Goal: Information Seeking & Learning: Learn about a topic

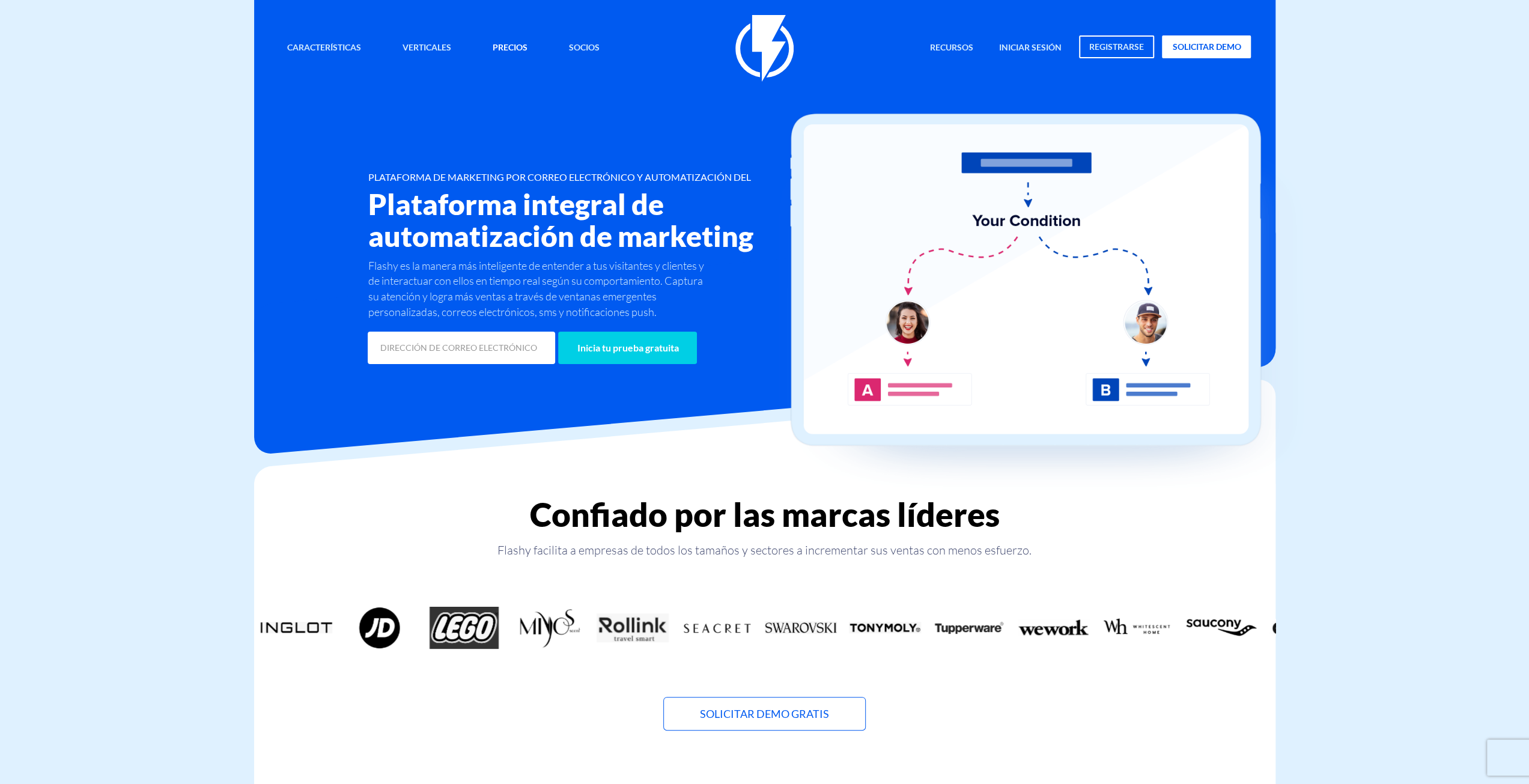
click at [521, 48] on link "Precios" at bounding box center [510, 48] width 53 height 26
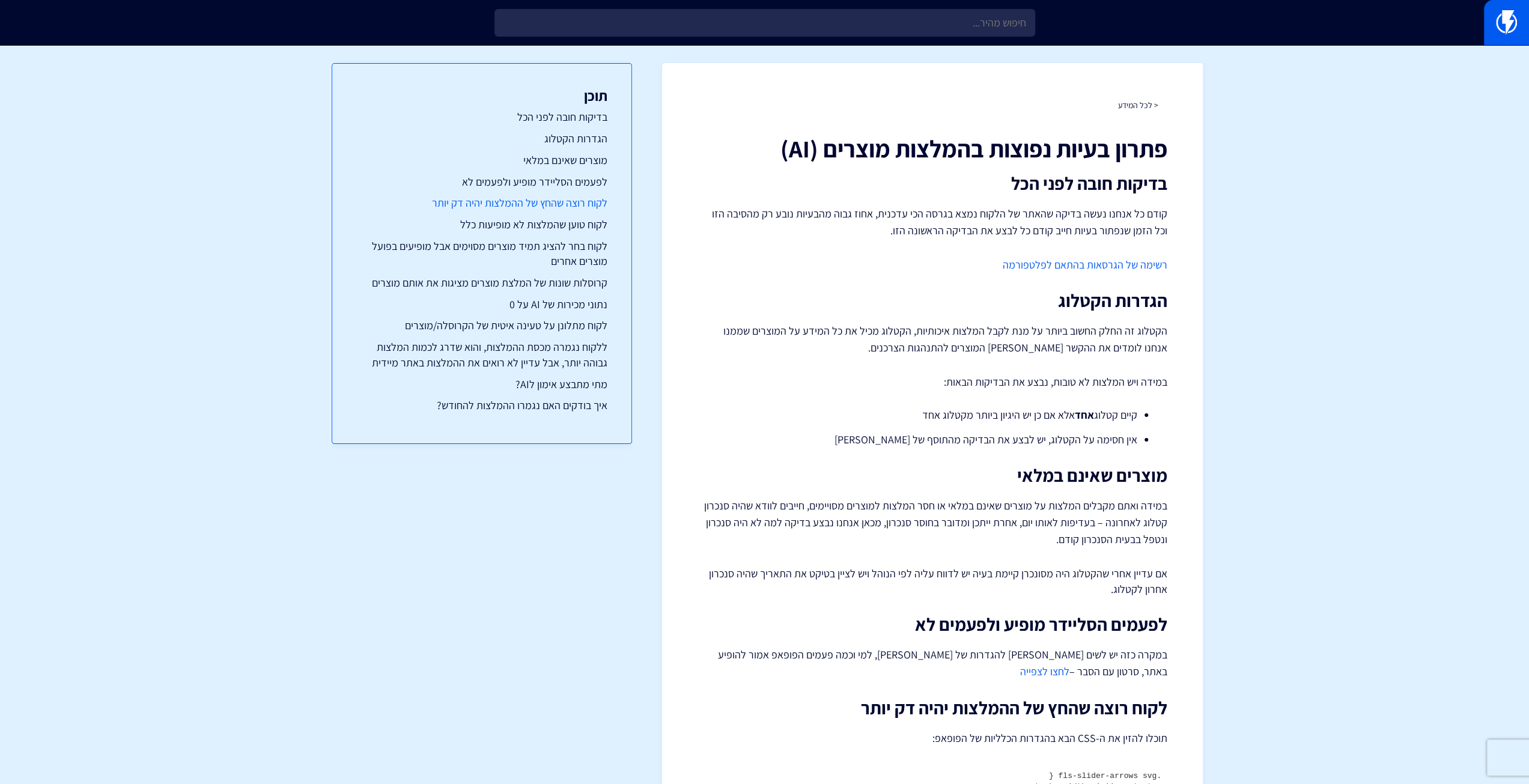
click at [584, 201] on link "לקוח רוצה שהחץ של ההמלצות יהיה דק יותר" at bounding box center [482, 203] width 251 height 16
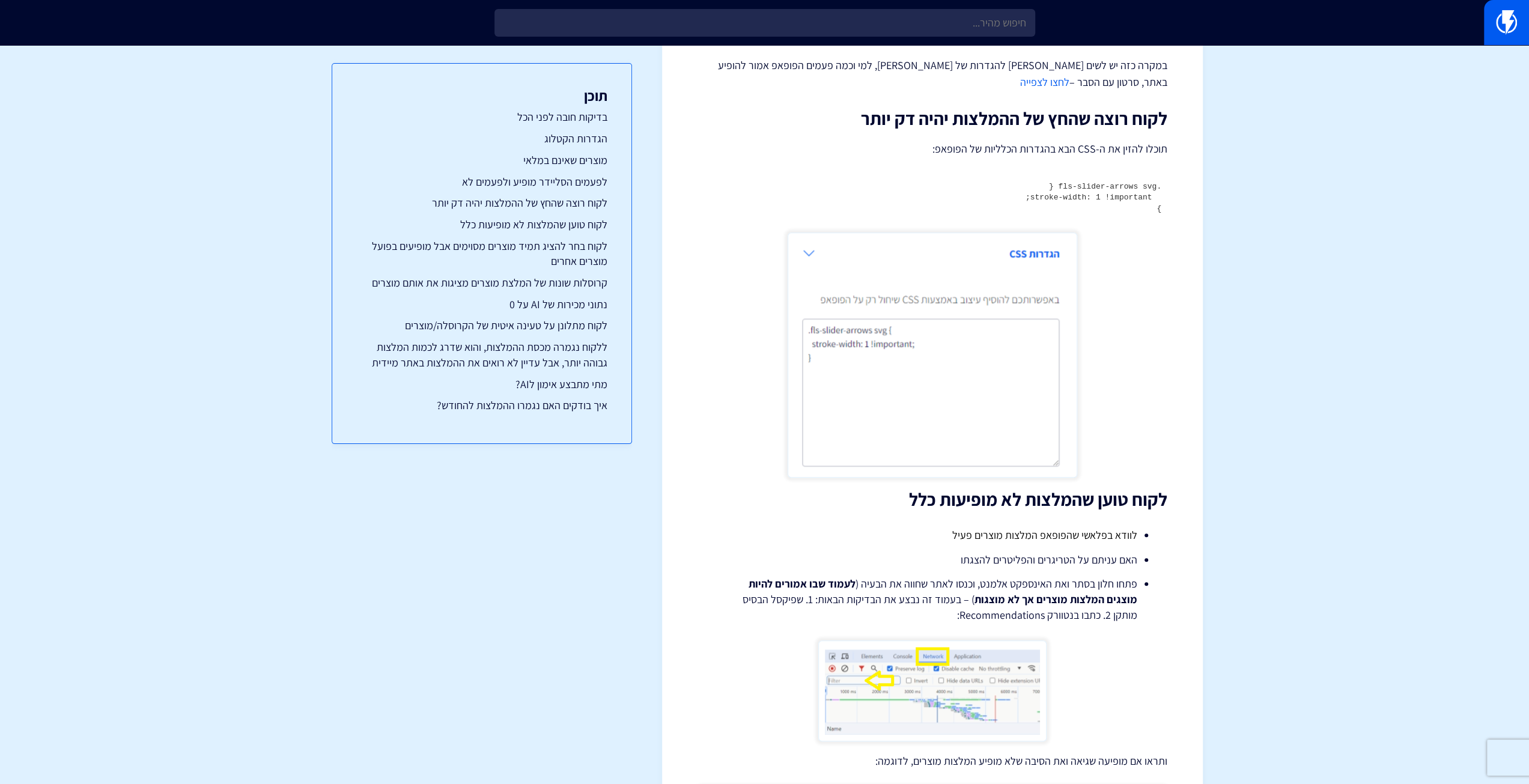
scroll to position [591, 0]
click at [1028, 107] on h2 "לקוח רוצה שהחץ של ההמלצות יהיה דק יותר" at bounding box center [932, 116] width 469 height 20
copy div "לקוח רוצה שהחץ של ההמלצות יהיה דק יותר"
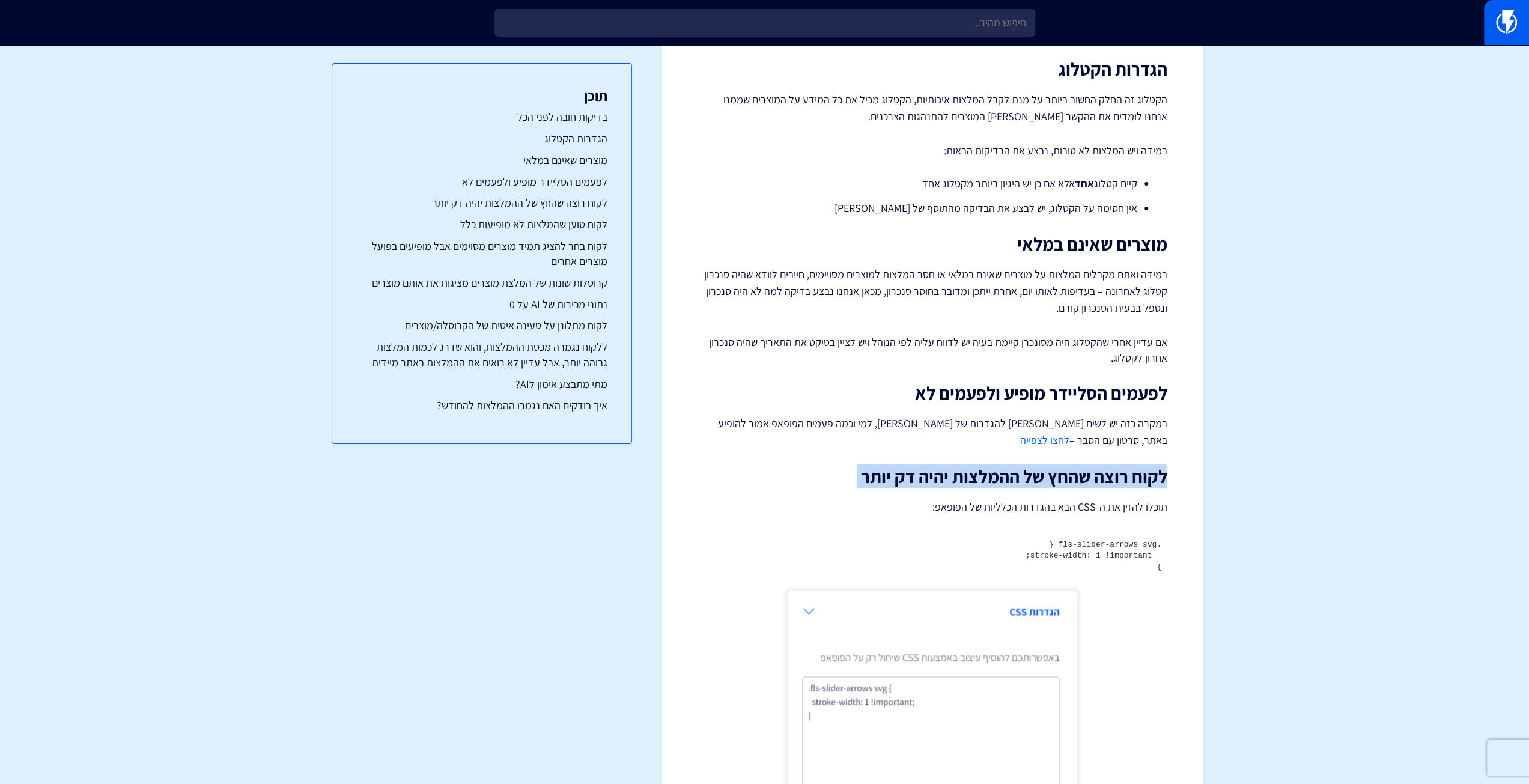
scroll to position [0, 0]
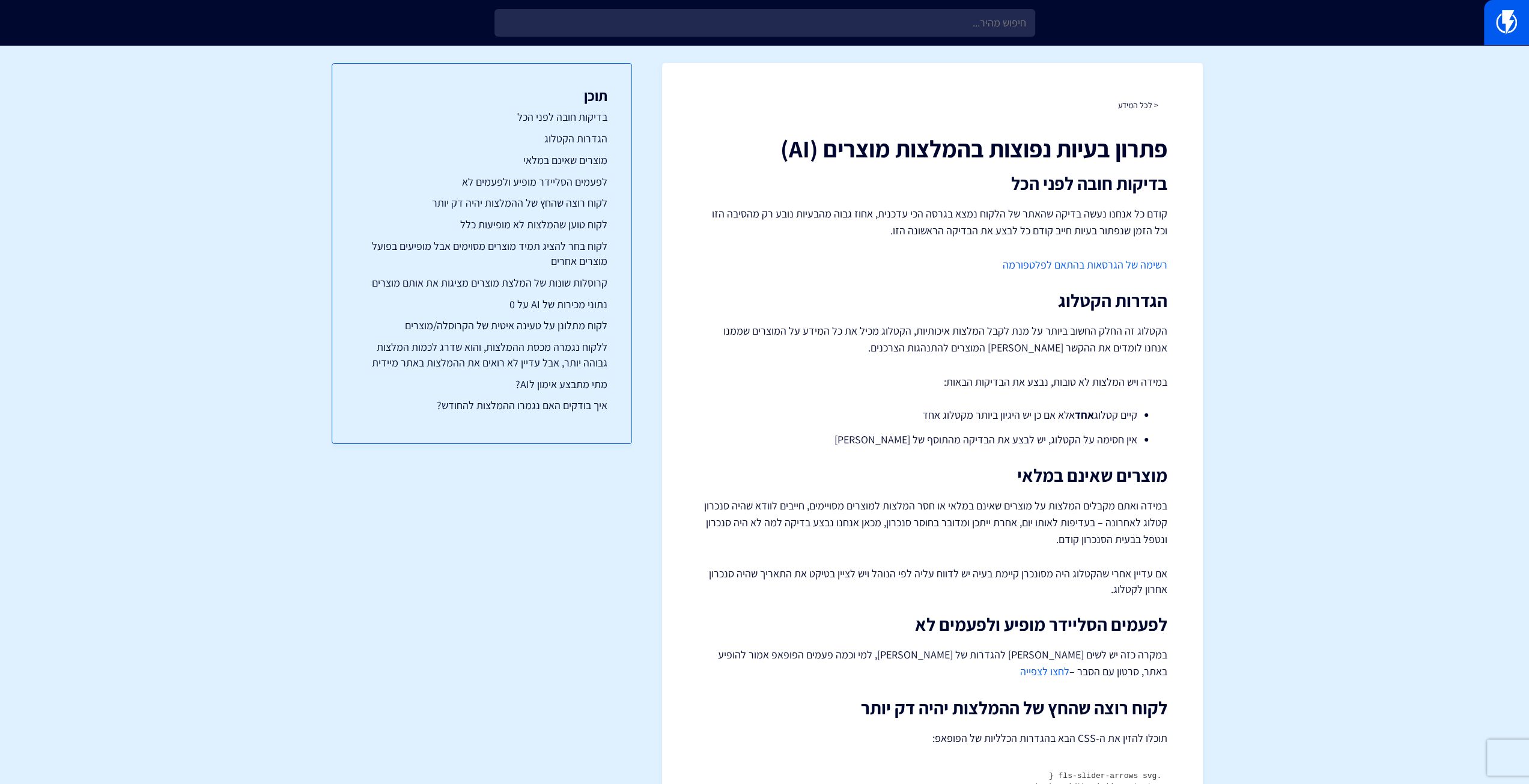
click at [915, 176] on h2 "בדיקות חובה לפני הכל" at bounding box center [932, 183] width 469 height 20
click at [576, 445] on div "תוכן בדיקות חובה לפני הכל הגדרות הקטלוג מוצרים שאינם במלאי לפעמים הסליידר מופיע…" at bounding box center [481, 406] width 300 height 722
click at [573, 424] on link "קפיצה בתנאי של מוצרים ספציפיים" at bounding box center [482, 427] width 251 height 16
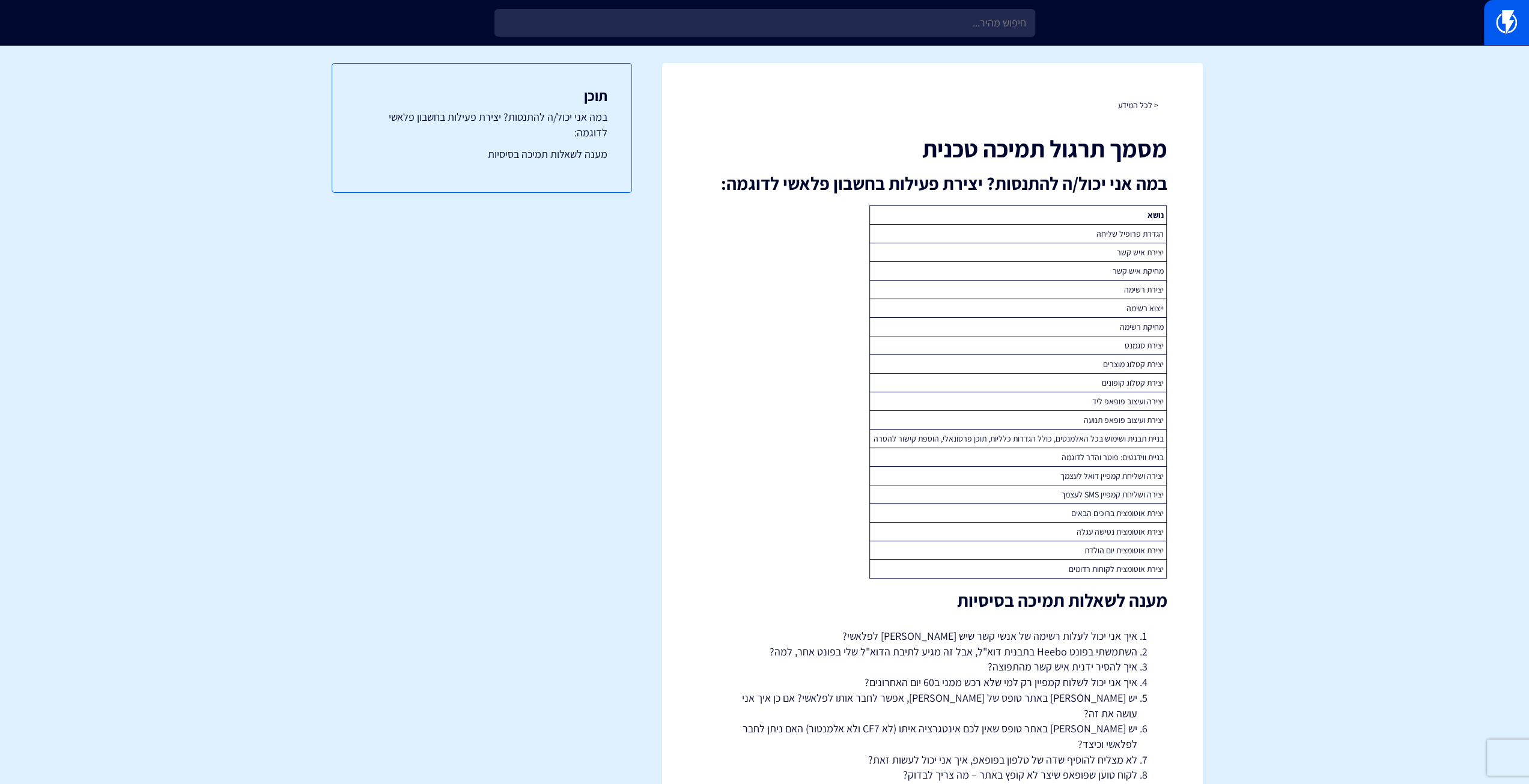
scroll to position [391, 0]
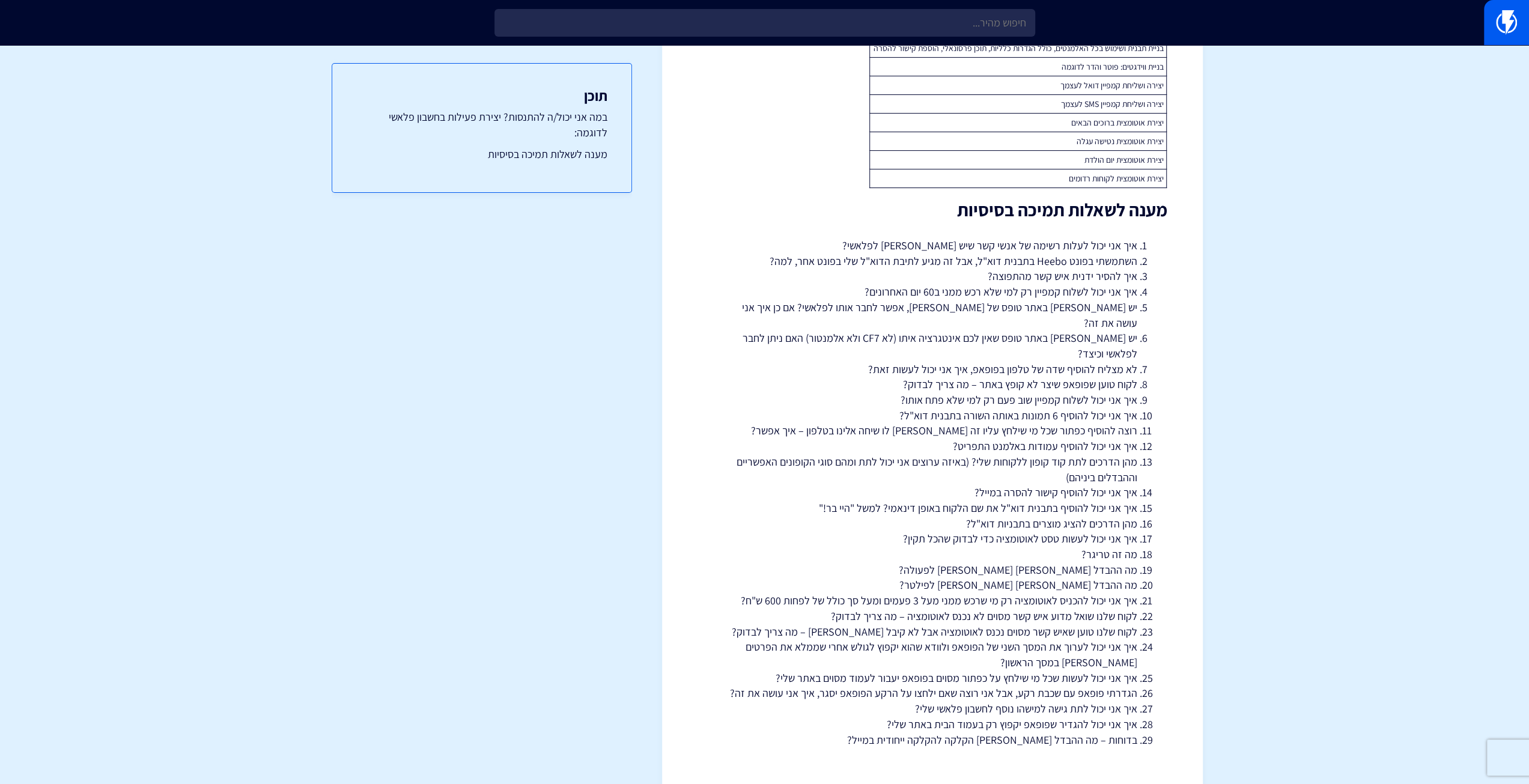
click at [1005, 377] on li "לקוח טוען שפופאפ שיצר לא קופץ באתר – מה צריך לבדוק?" at bounding box center [932, 385] width 409 height 16
click at [978, 438] on li "איך אני יכול להוסיף עמודות באלמנט התפריט?" at bounding box center [932, 446] width 409 height 16
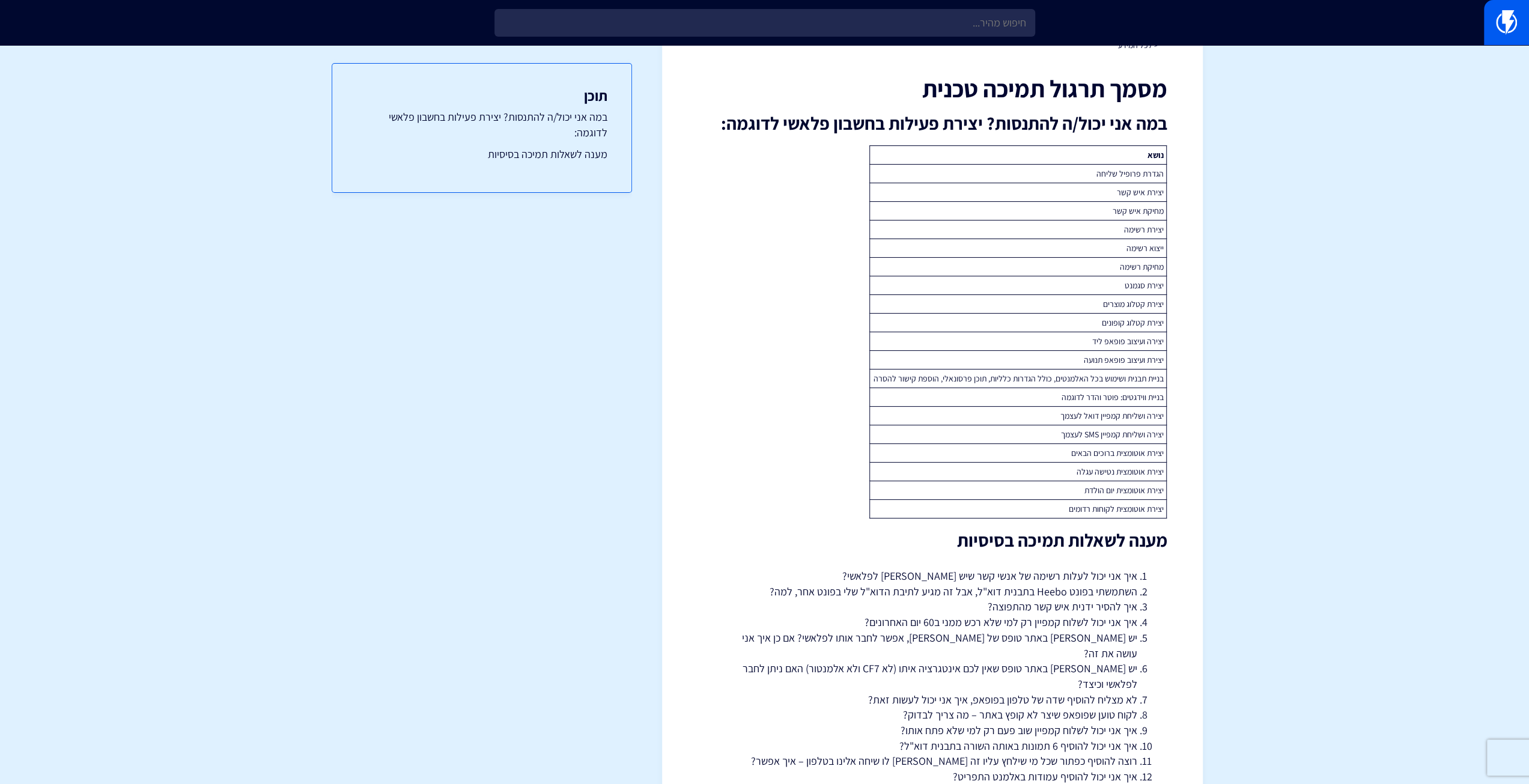
scroll to position [0, 0]
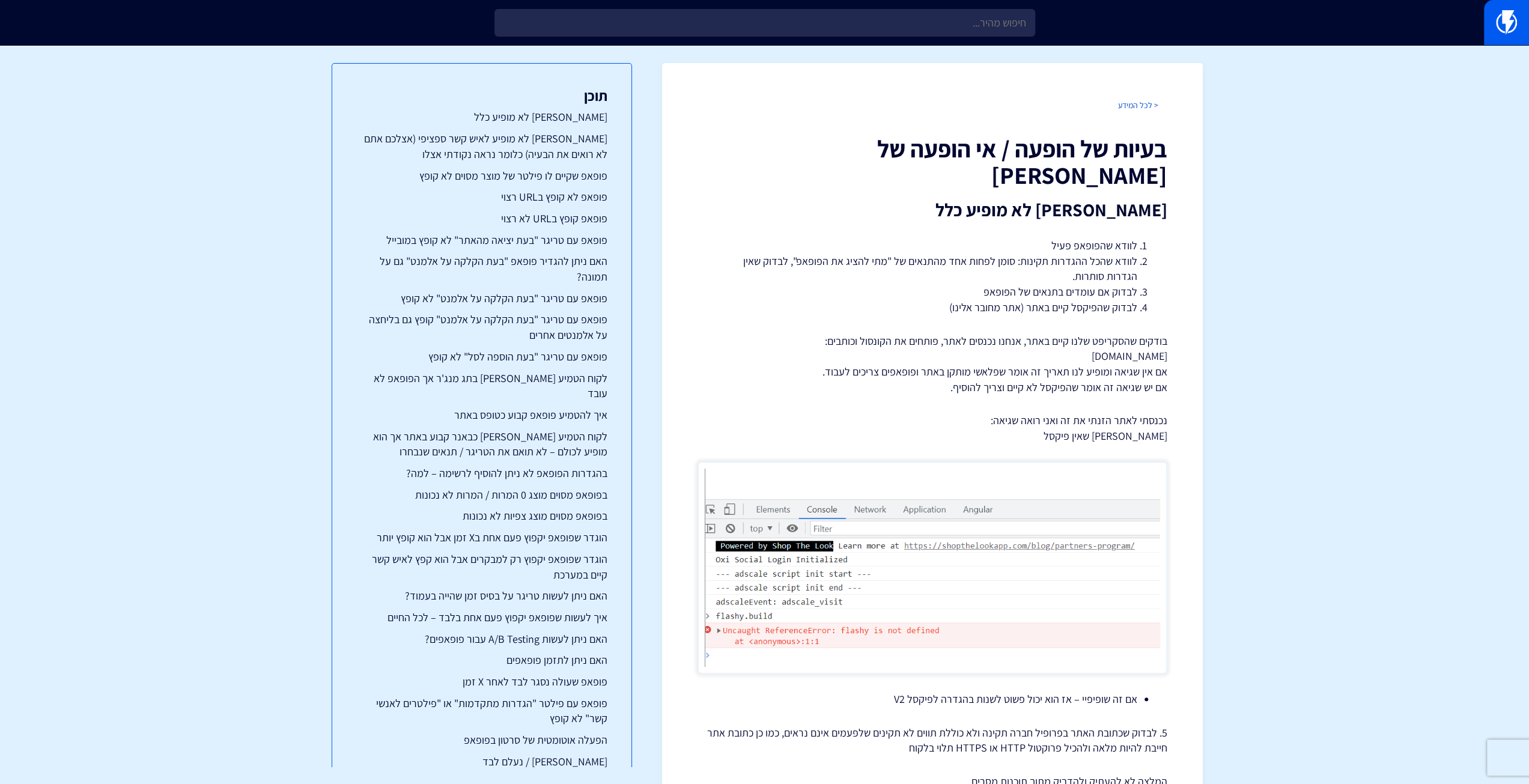
click at [1141, 104] on link "< לכל המידע" at bounding box center [1137, 105] width 41 height 11
